Goal: Communication & Community: Answer question/provide support

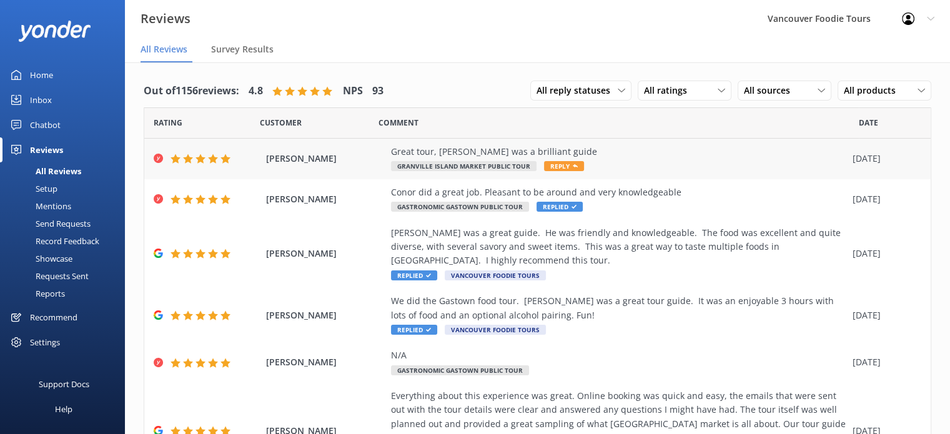
click at [590, 155] on div "Great tour, [PERSON_NAME] was a brilliant guide" at bounding box center [618, 152] width 455 height 14
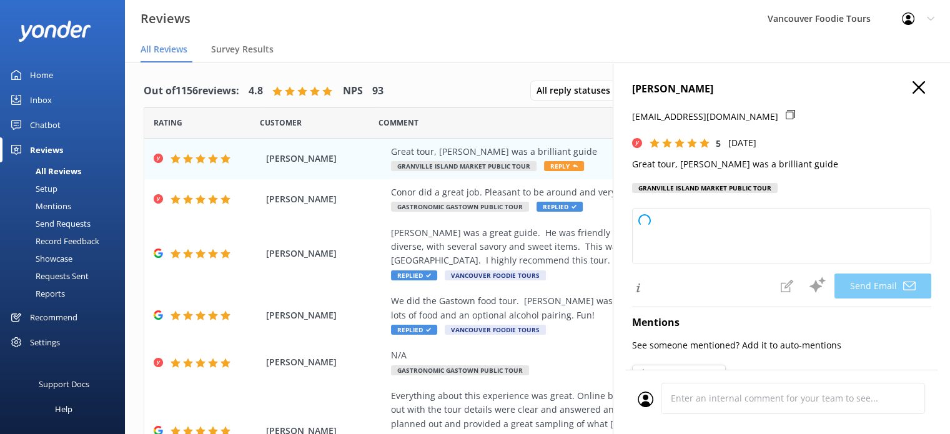
type textarea "Thank you so much for your kind words, [PERSON_NAME]! We're delighted to hear y…"
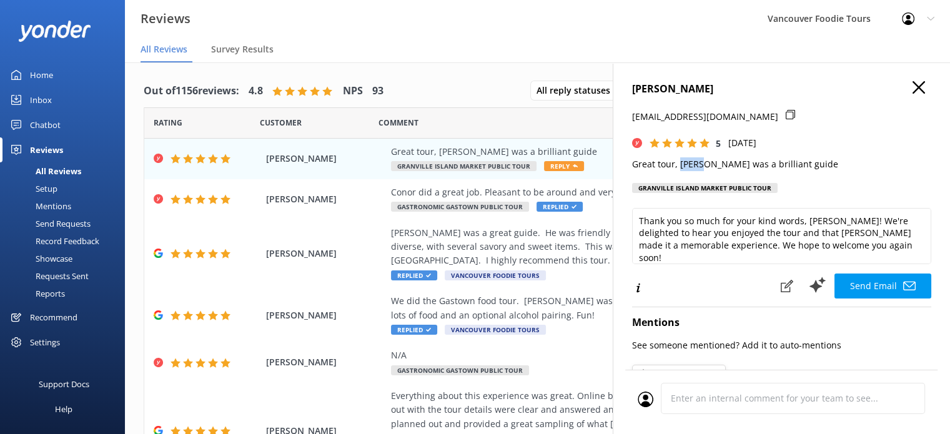
drag, startPoint x: 679, startPoint y: 167, endPoint x: 701, endPoint y: 164, distance: 21.5
click at [701, 164] on p "Great tour, [PERSON_NAME] was a brilliant guide" at bounding box center [781, 164] width 299 height 14
click at [712, 162] on p "Great tour, [PERSON_NAME] was a brilliant guide" at bounding box center [781, 164] width 299 height 14
drag, startPoint x: 632, startPoint y: 165, endPoint x: 794, endPoint y: 167, distance: 162.4
click at [794, 167] on p "Great tour, [PERSON_NAME] was a brilliant guide" at bounding box center [781, 164] width 299 height 14
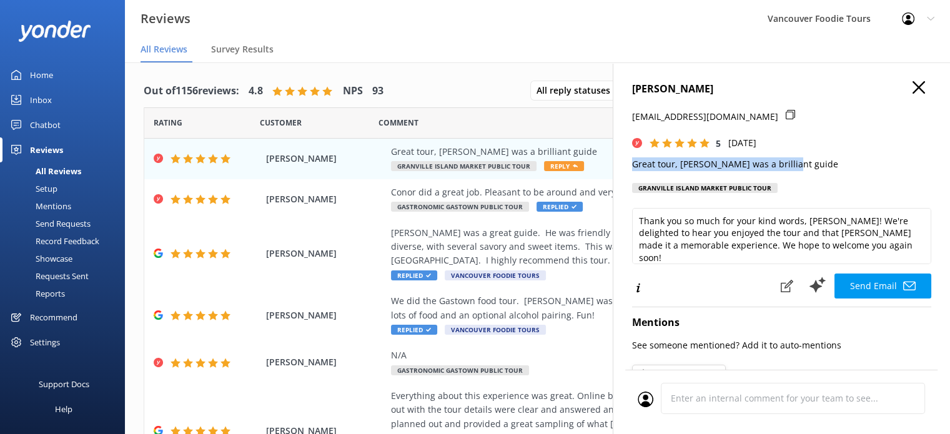
copy p "Great tour, [PERSON_NAME] was a brilliant guide"
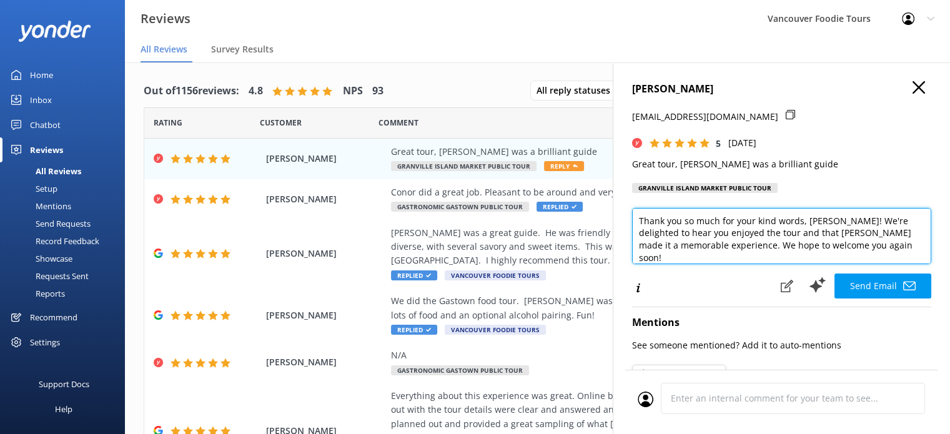
click at [731, 232] on textarea "Thank you so much for your kind words, [PERSON_NAME]! We're delighted to hear y…" at bounding box center [781, 236] width 299 height 56
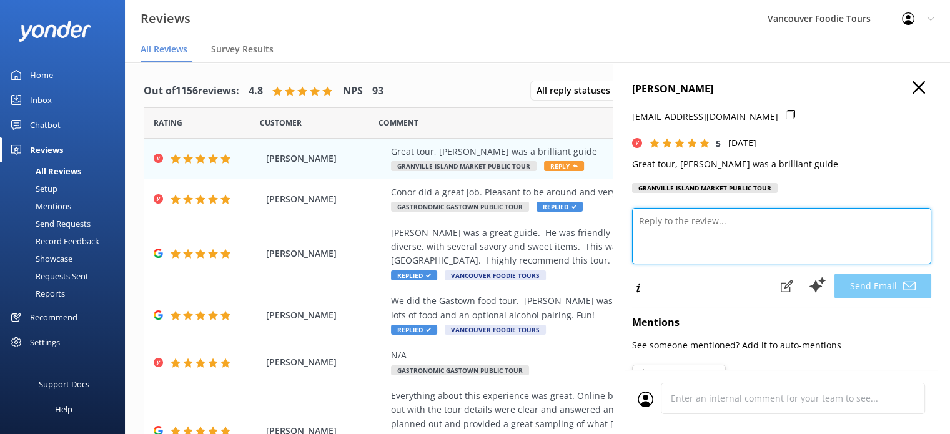
paste textarea "Hi [PERSON_NAME], thank you for your wonderful feedback! We’re thrilled you had…"
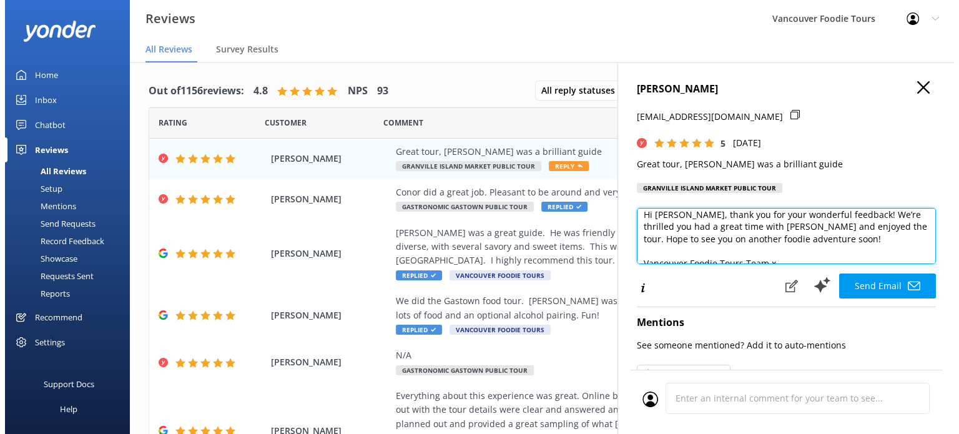
scroll to position [18, 0]
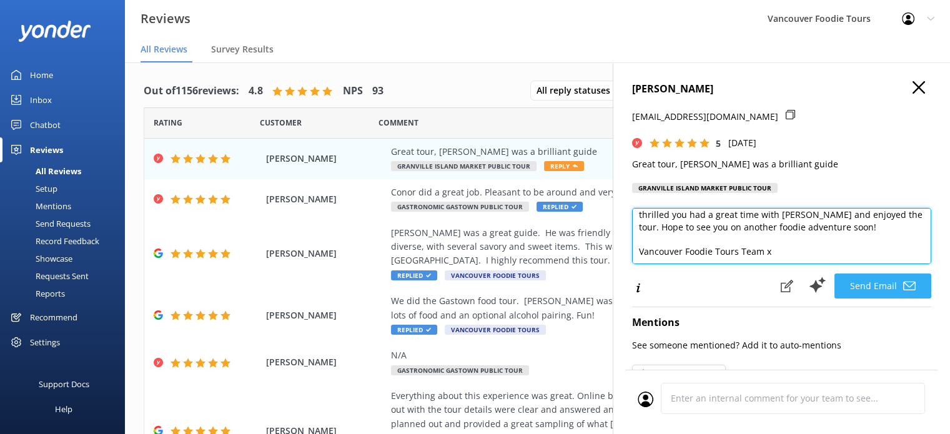
type textarea "Hi [PERSON_NAME], thank you for your wonderful feedback! We’re thrilled you had…"
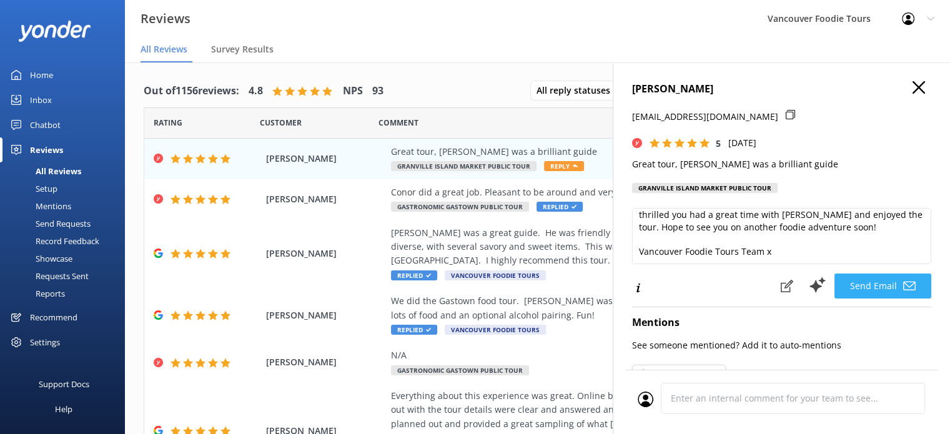
click at [881, 291] on button "Send Email" at bounding box center [882, 286] width 97 height 25
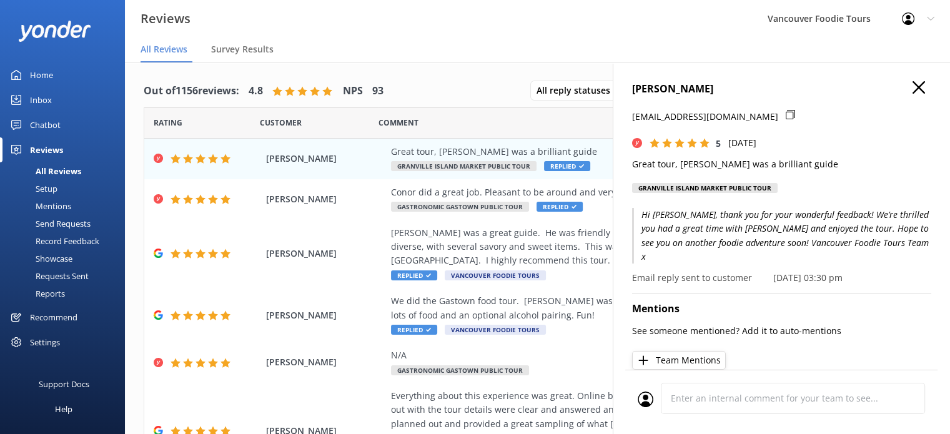
click at [912, 88] on icon at bounding box center [918, 87] width 12 height 12
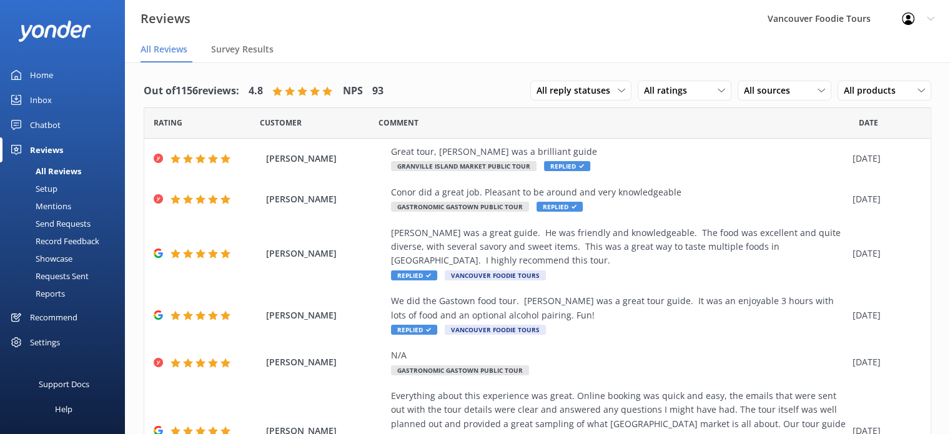
click at [35, 96] on div "Inbox" at bounding box center [41, 99] width 22 height 25
